Goal: Task Accomplishment & Management: Manage account settings

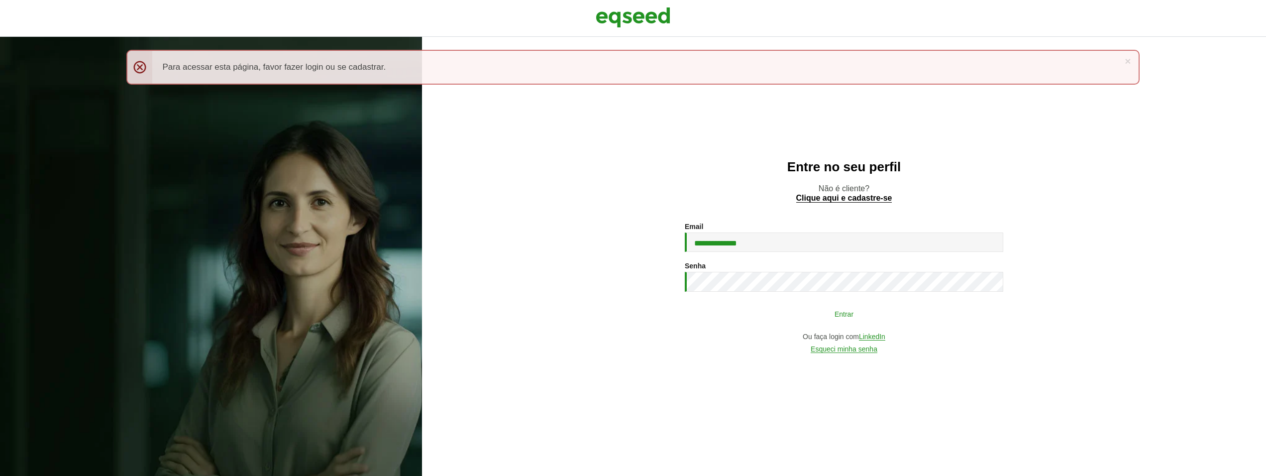
click at [725, 312] on button "Entrar" at bounding box center [844, 313] width 259 height 19
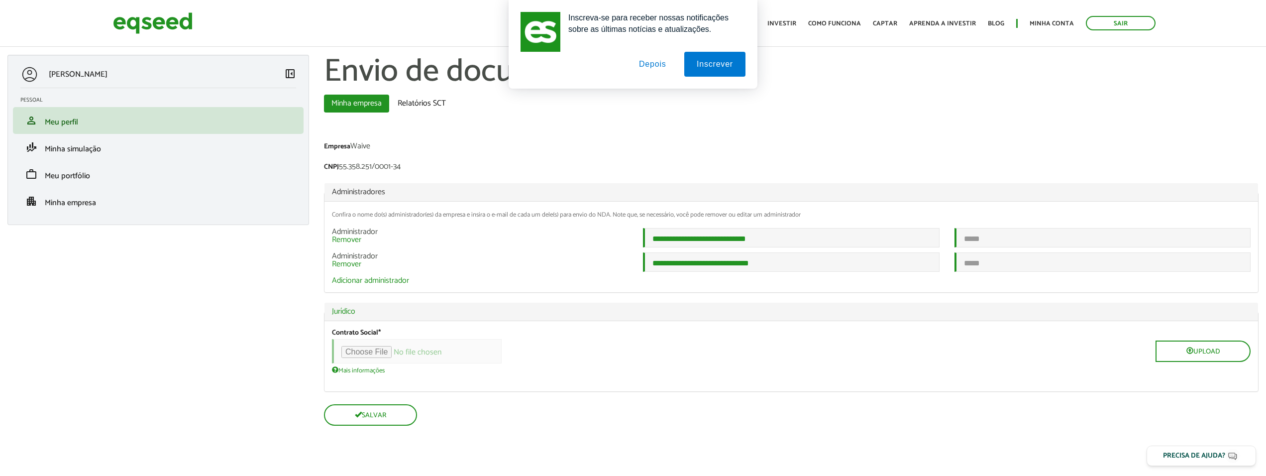
click at [654, 64] on button "Depois" at bounding box center [653, 64] width 52 height 25
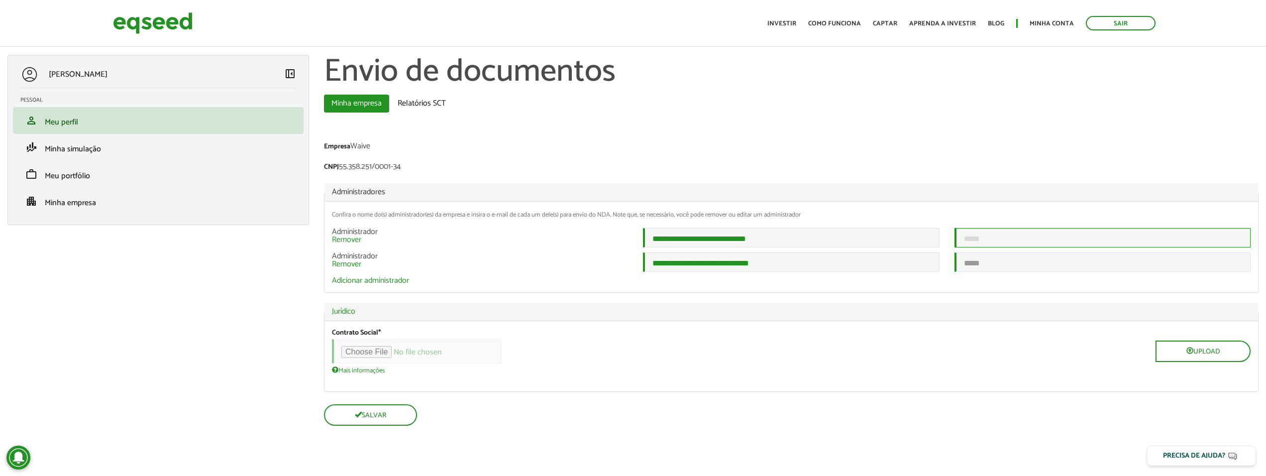
click at [1031, 242] on input "email" at bounding box center [1103, 237] width 296 height 19
type input "**********"
click at [508, 386] on div "Contrato Social * Upload Mais informações Arquivos devem ter menos que 100 MB .…" at bounding box center [792, 356] width 934 height 70
click at [375, 362] on input "file" at bounding box center [417, 351] width 170 height 24
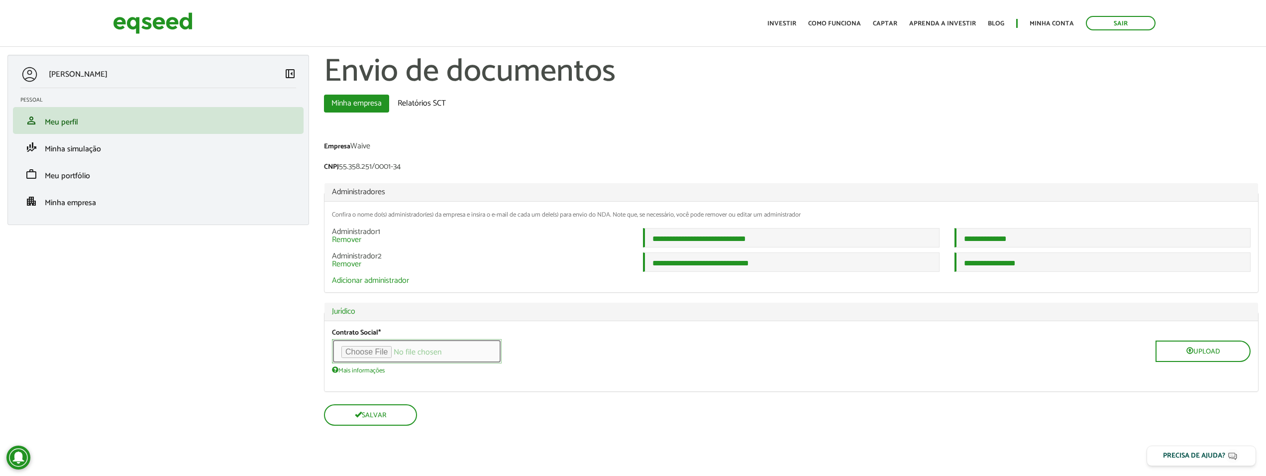
click at [362, 363] on input "file" at bounding box center [417, 351] width 170 height 24
type input "**********"
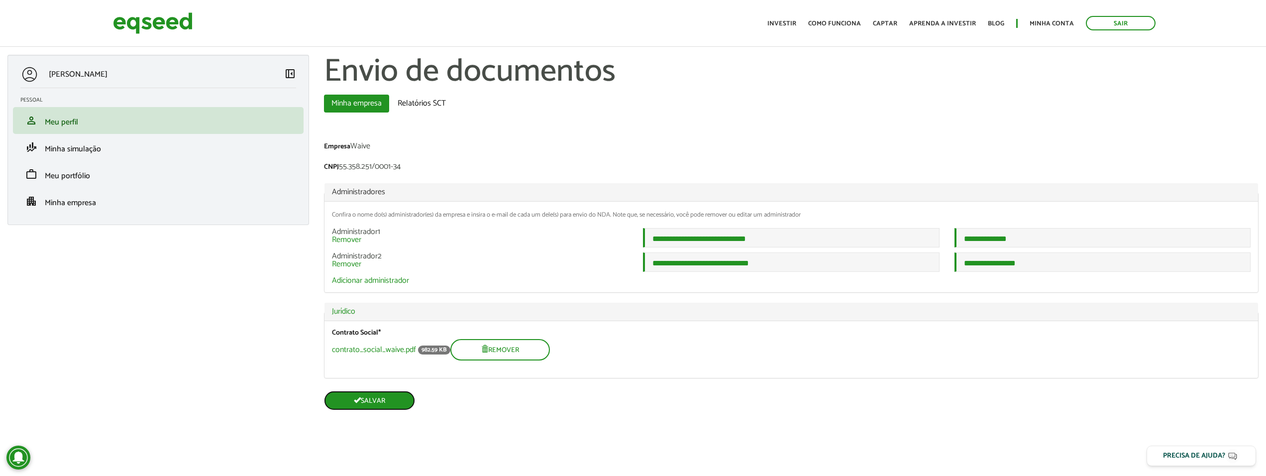
click at [384, 410] on button "Salvar" at bounding box center [369, 400] width 91 height 19
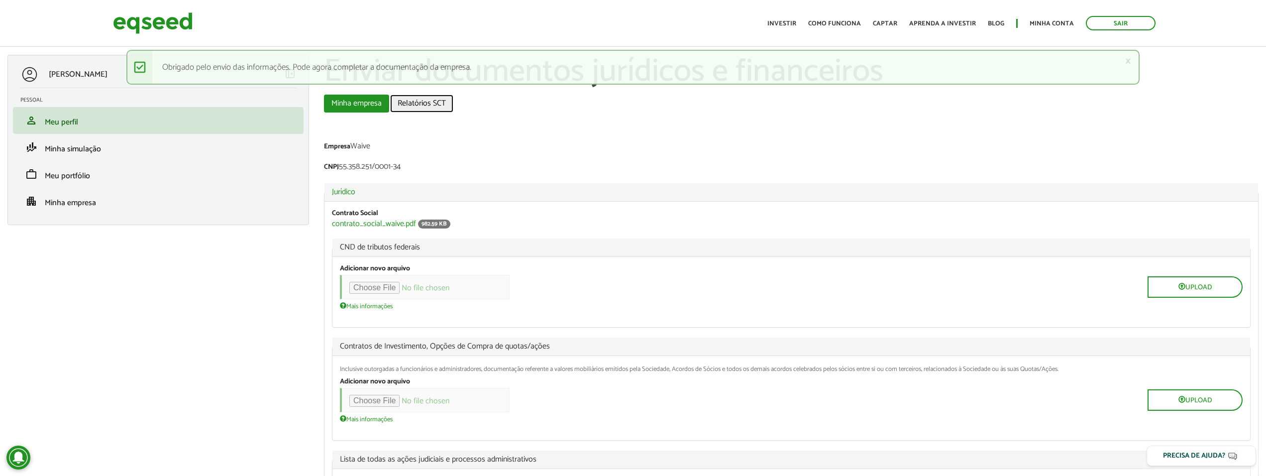
click at [433, 109] on link "Relatórios SCT" at bounding box center [421, 104] width 63 height 18
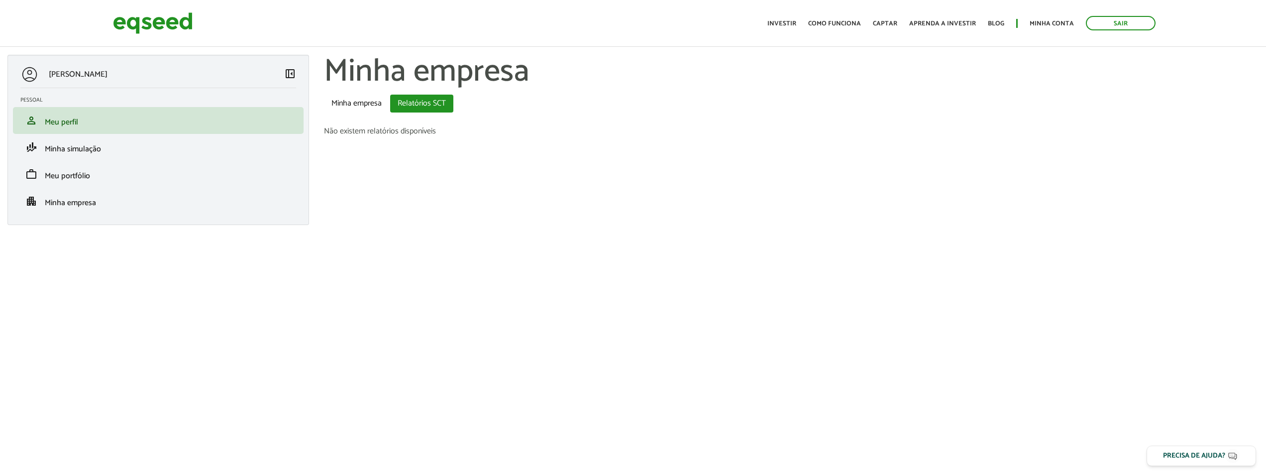
click at [366, 115] on section "Minha empresa Abas primárias Minha empresa Relatórios SCT (aba ativa) Não exist…" at bounding box center [792, 95] width 950 height 81
click at [367, 110] on link "Minha empresa" at bounding box center [356, 104] width 65 height 18
click at [357, 99] on link "Minha empresa" at bounding box center [356, 104] width 65 height 18
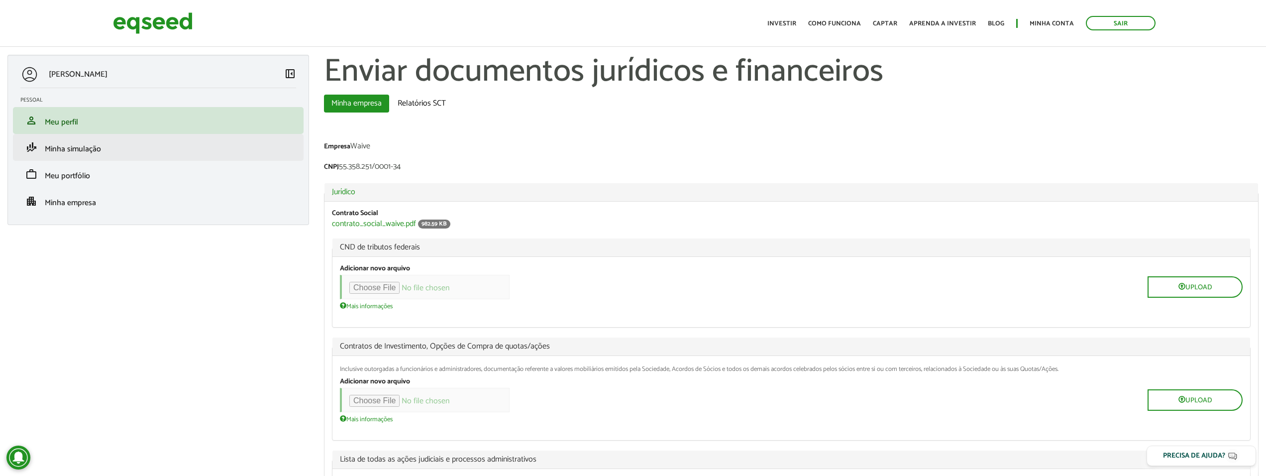
click at [86, 156] on li "finance_mode Minha simulação" at bounding box center [158, 147] width 291 height 27
click at [67, 150] on span "Minha simulação" at bounding box center [73, 148] width 56 height 13
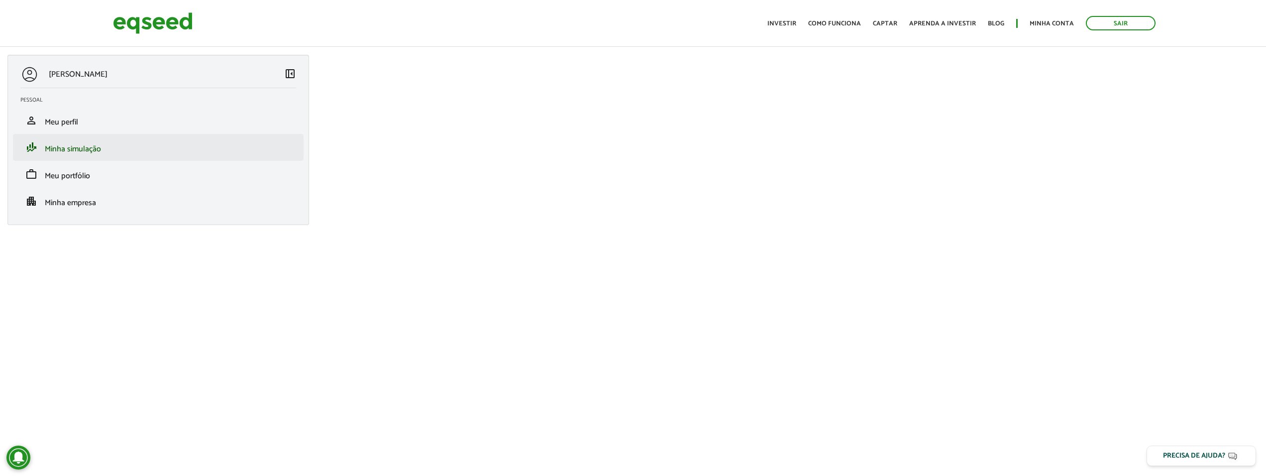
click at [74, 141] on li "finance_mode Minha simulação" at bounding box center [158, 147] width 291 height 27
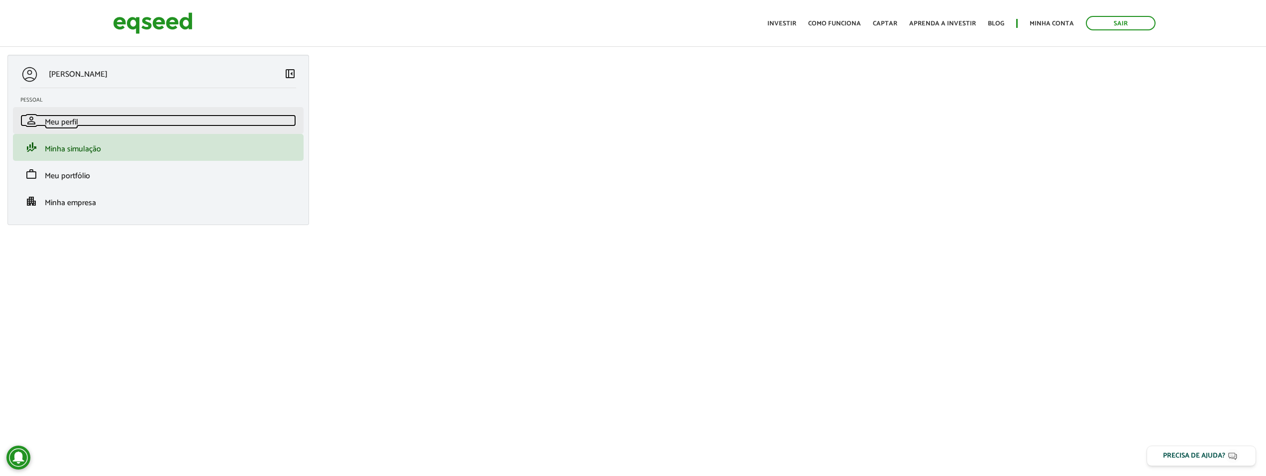
click at [70, 127] on span "Meu perfil" at bounding box center [61, 121] width 33 height 13
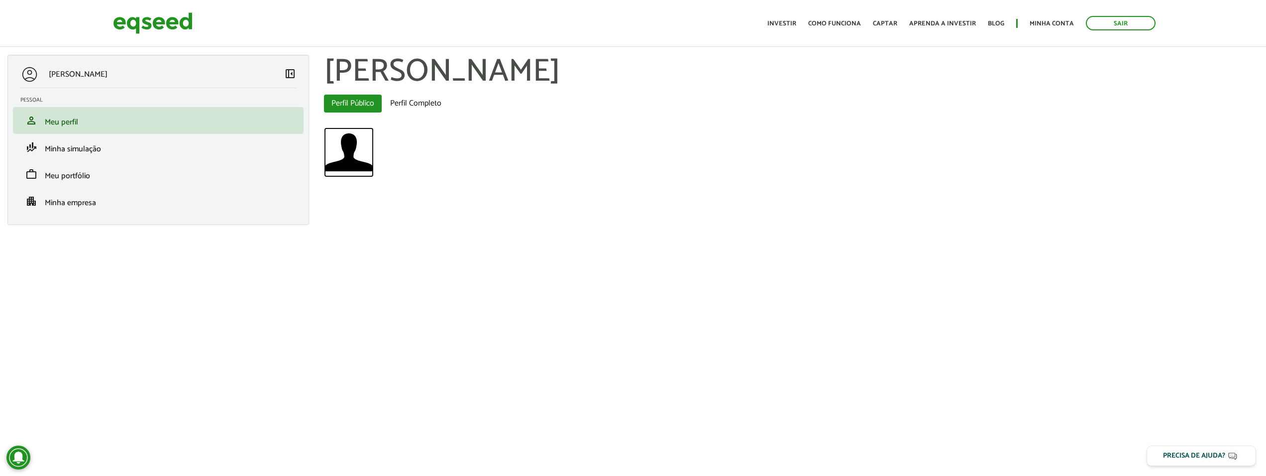
click at [356, 150] on img at bounding box center [349, 152] width 50 height 50
click at [414, 111] on link "Perfil Completo" at bounding box center [416, 104] width 66 height 18
click at [432, 112] on link "Perfil Completo" at bounding box center [416, 104] width 66 height 18
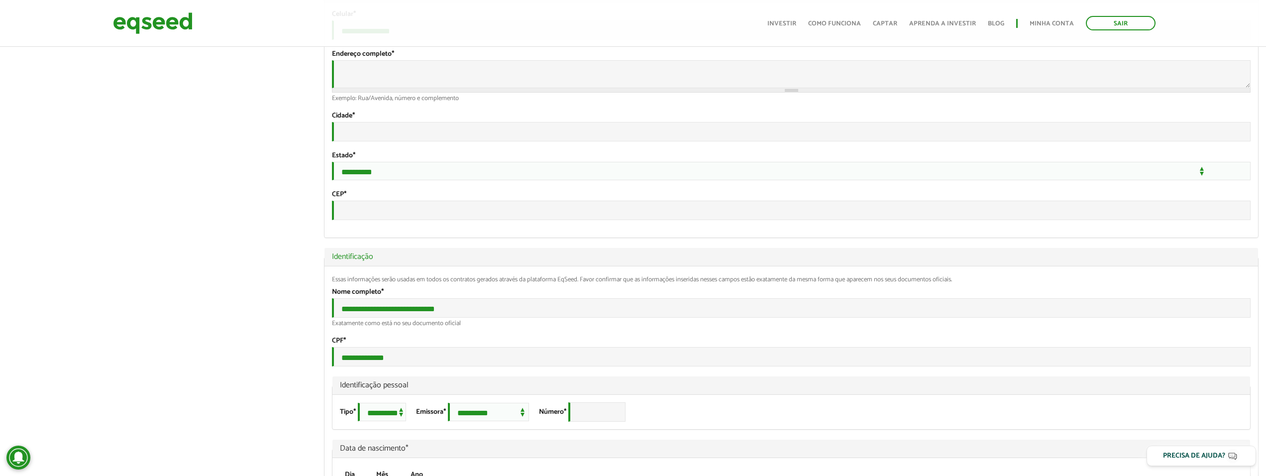
scroll to position [333, 0]
